Goal: Task Accomplishment & Management: Manage account settings

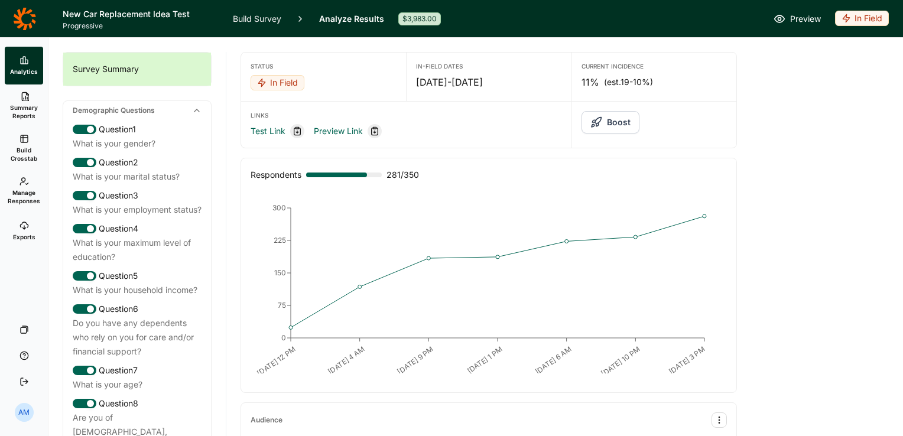
click at [246, 16] on link "Build Survey" at bounding box center [257, 18] width 48 height 37
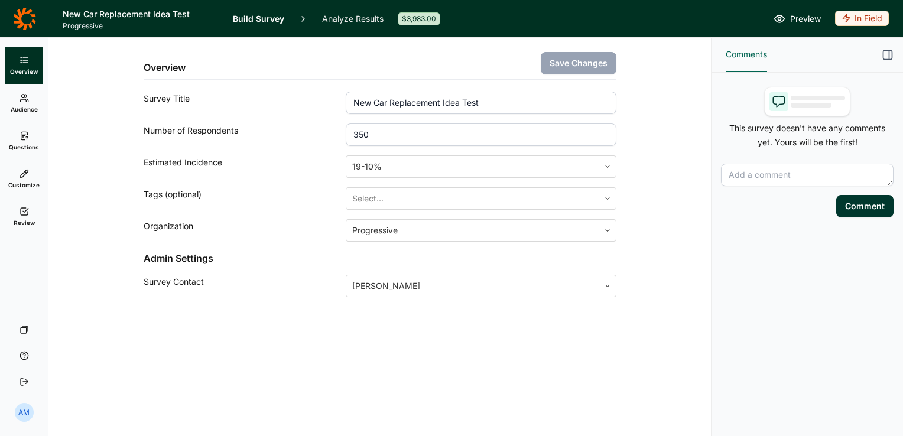
click at [28, 102] on icon at bounding box center [23, 97] width 9 height 9
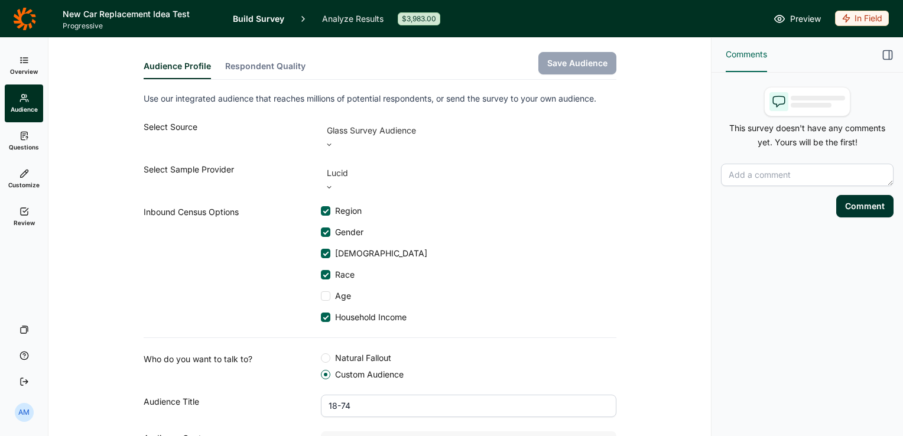
click at [352, 15] on link "Analyze Results" at bounding box center [352, 18] width 61 height 37
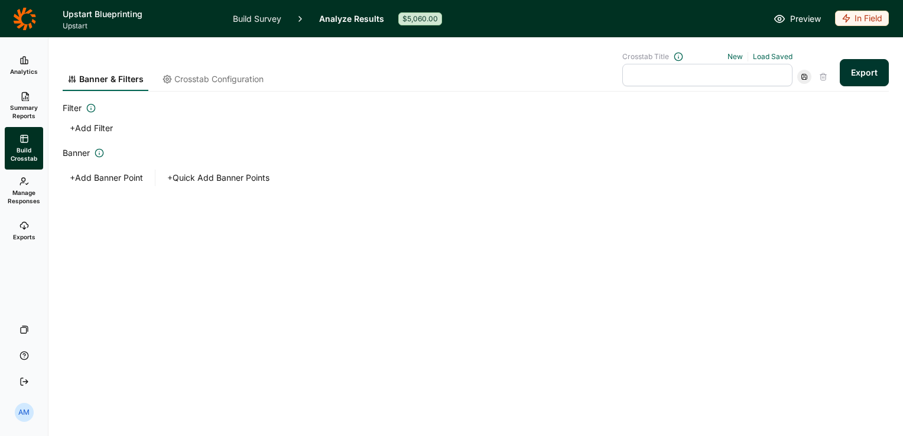
click at [256, 18] on link "Build Survey" at bounding box center [257, 18] width 48 height 37
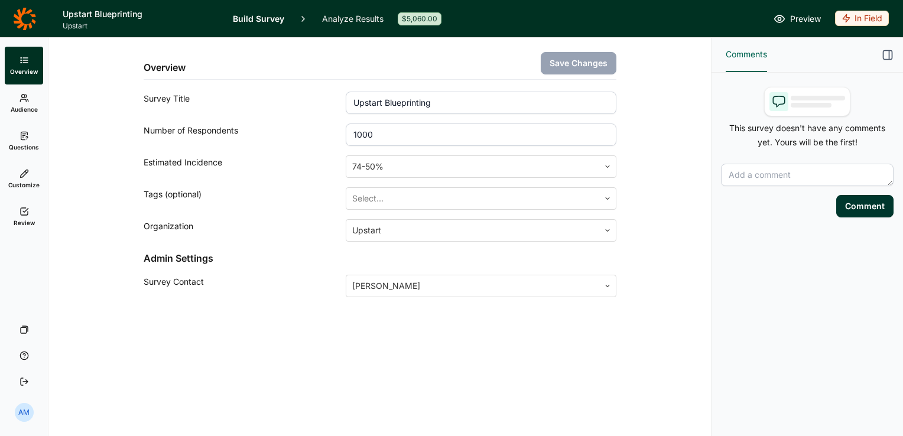
click at [27, 103] on link "Audience" at bounding box center [24, 103] width 38 height 38
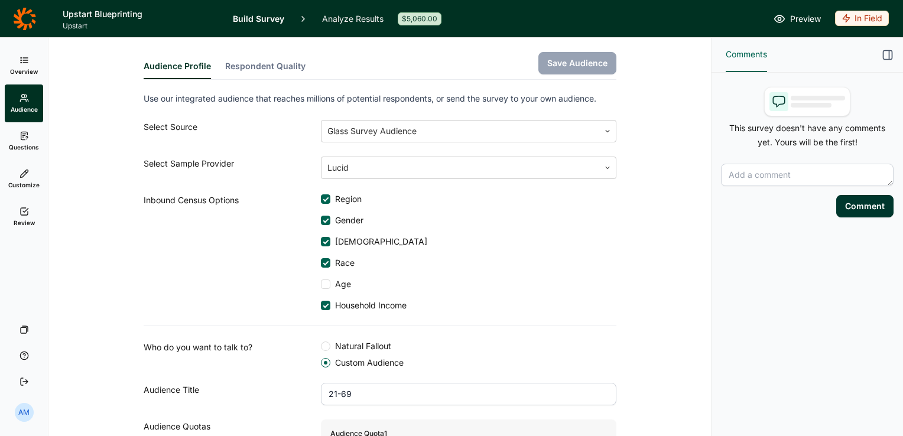
scroll to position [103, 0]
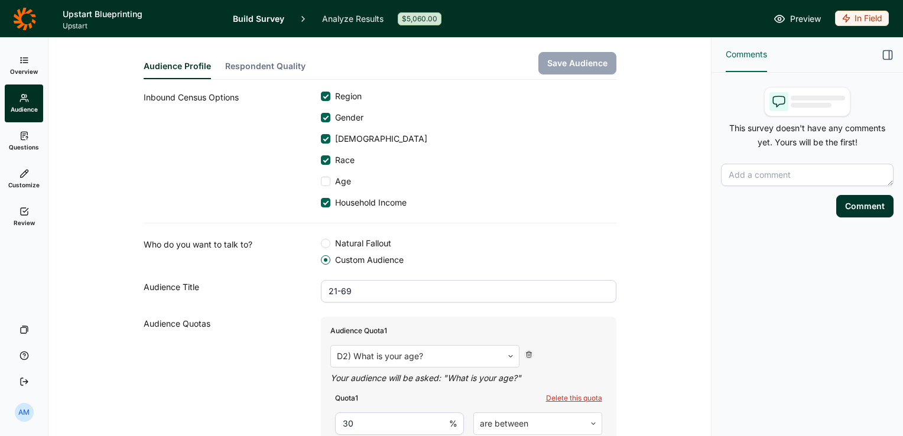
drag, startPoint x: 332, startPoint y: 289, endPoint x: 321, endPoint y: 289, distance: 11.2
click at [321, 289] on input "21-69" at bounding box center [468, 291] width 295 height 22
type input "18-69"
click at [570, 64] on button "Save Audience" at bounding box center [577, 63] width 78 height 22
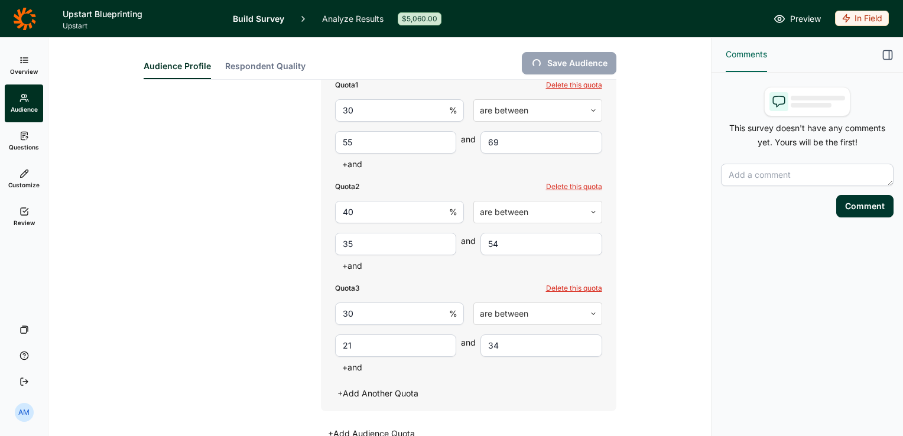
scroll to position [425, 0]
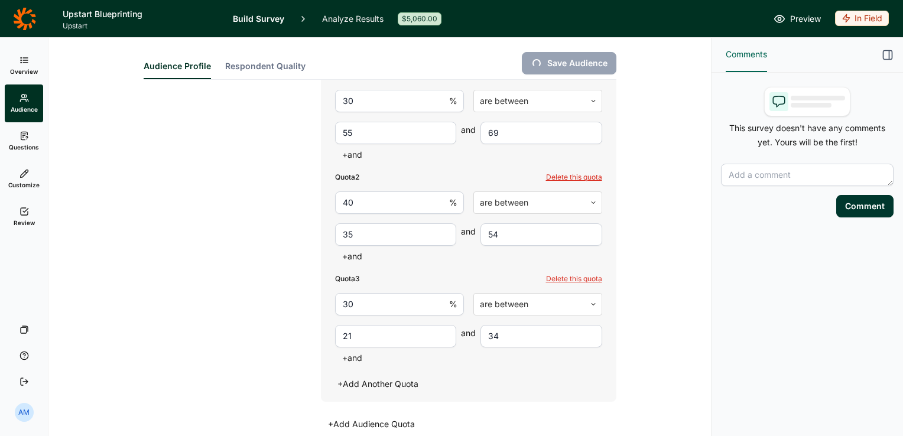
drag, startPoint x: 350, startPoint y: 336, endPoint x: 327, endPoint y: 337, distance: 23.1
click at [330, 337] on div "Quota 3 Delete this quota 30 % are between 21 and 34 + and" at bounding box center [468, 320] width 277 height 102
type input "18"
click at [632, 333] on div "Audience Profile Respondent Quality Save Audience Use our integrated audience t…" at bounding box center [380, 50] width 634 height 877
type input "21"
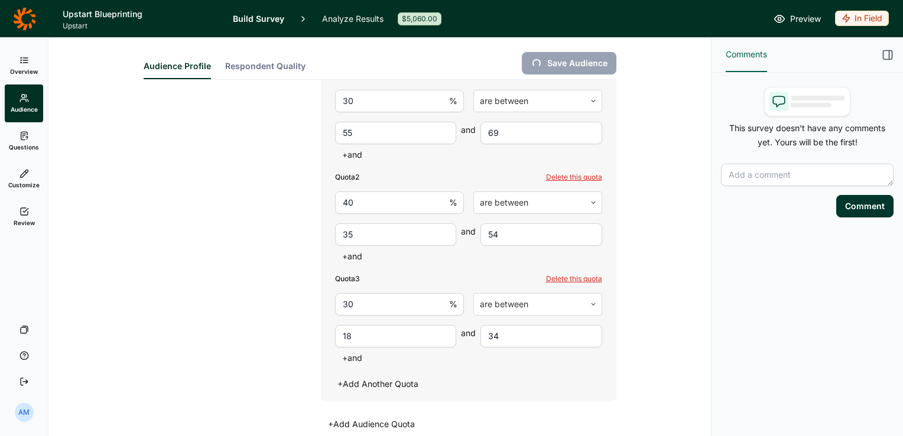
type input "34"
type input "55"
type input "69"
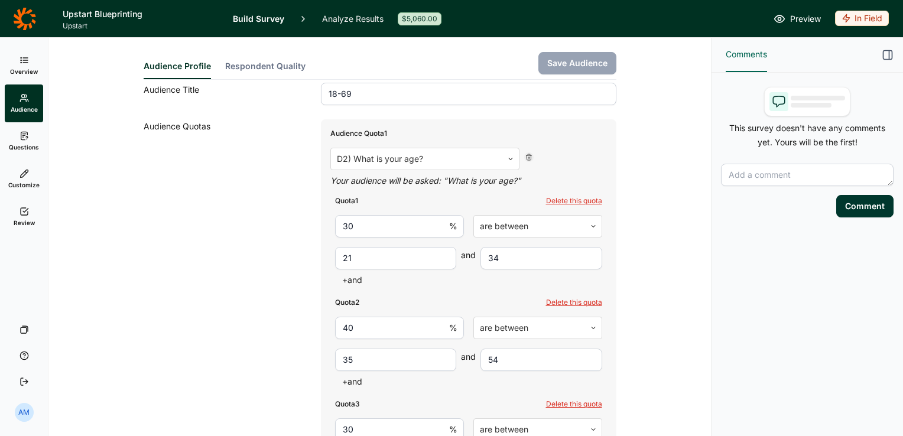
scroll to position [297, 0]
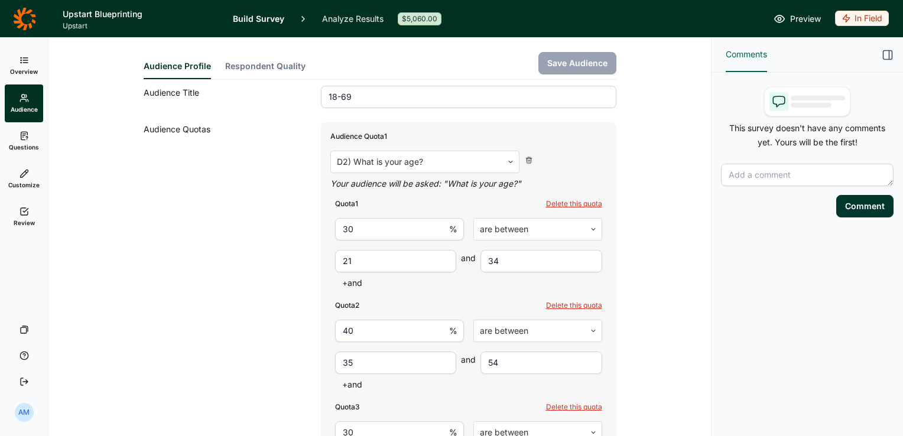
click at [355, 260] on input "21" at bounding box center [396, 261] width 122 height 22
type input "2"
click at [568, 60] on button "Save Audience" at bounding box center [577, 63] width 78 height 22
type input "55"
type input "69"
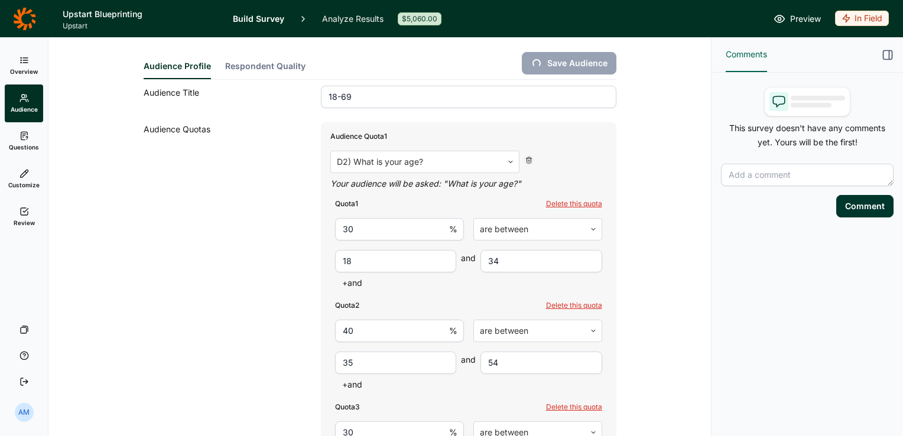
type input "18"
type input "34"
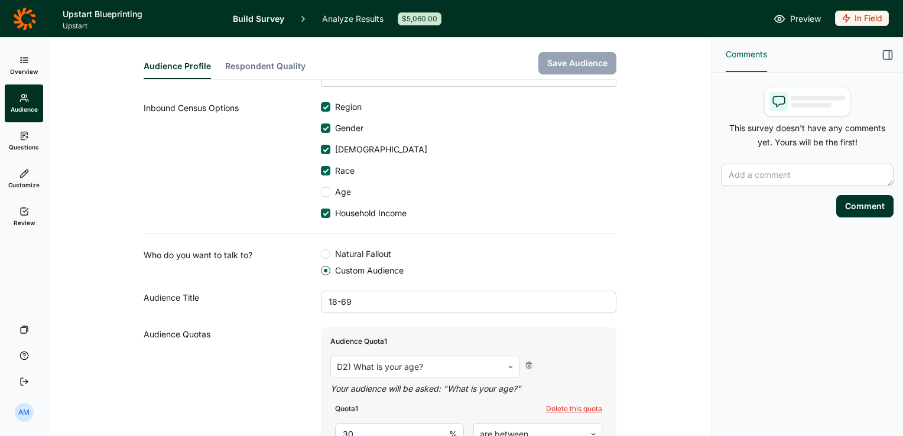
scroll to position [0, 0]
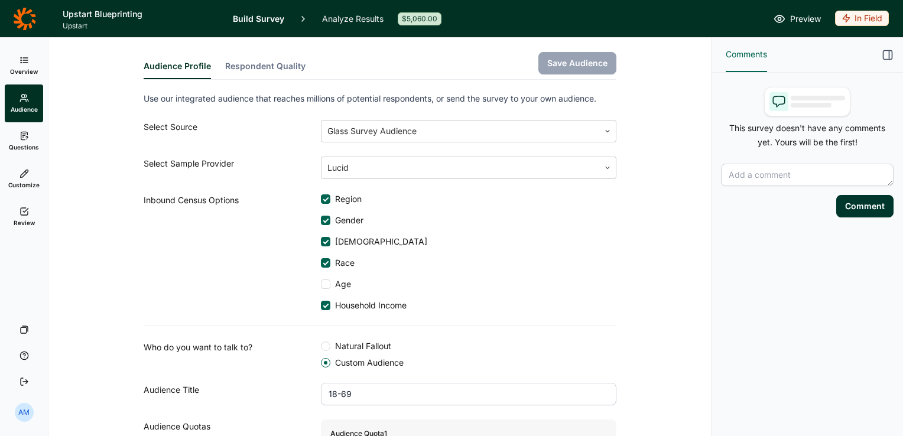
click at [343, 17] on link "Analyze Results" at bounding box center [352, 18] width 61 height 37
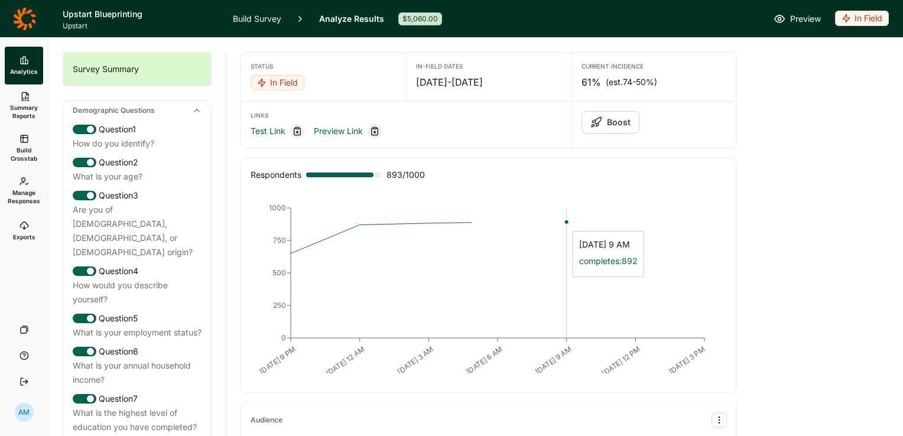
click at [535, 225] on icon "[DATE] 9 PM [DATE] 12 AM [DATE] 3 AM [DATE] 6 AM [DATE] 9 AM [DATE] 12 PM [DATE…" at bounding box center [488, 284] width 467 height 177
